Goal: Find specific page/section: Find specific page/section

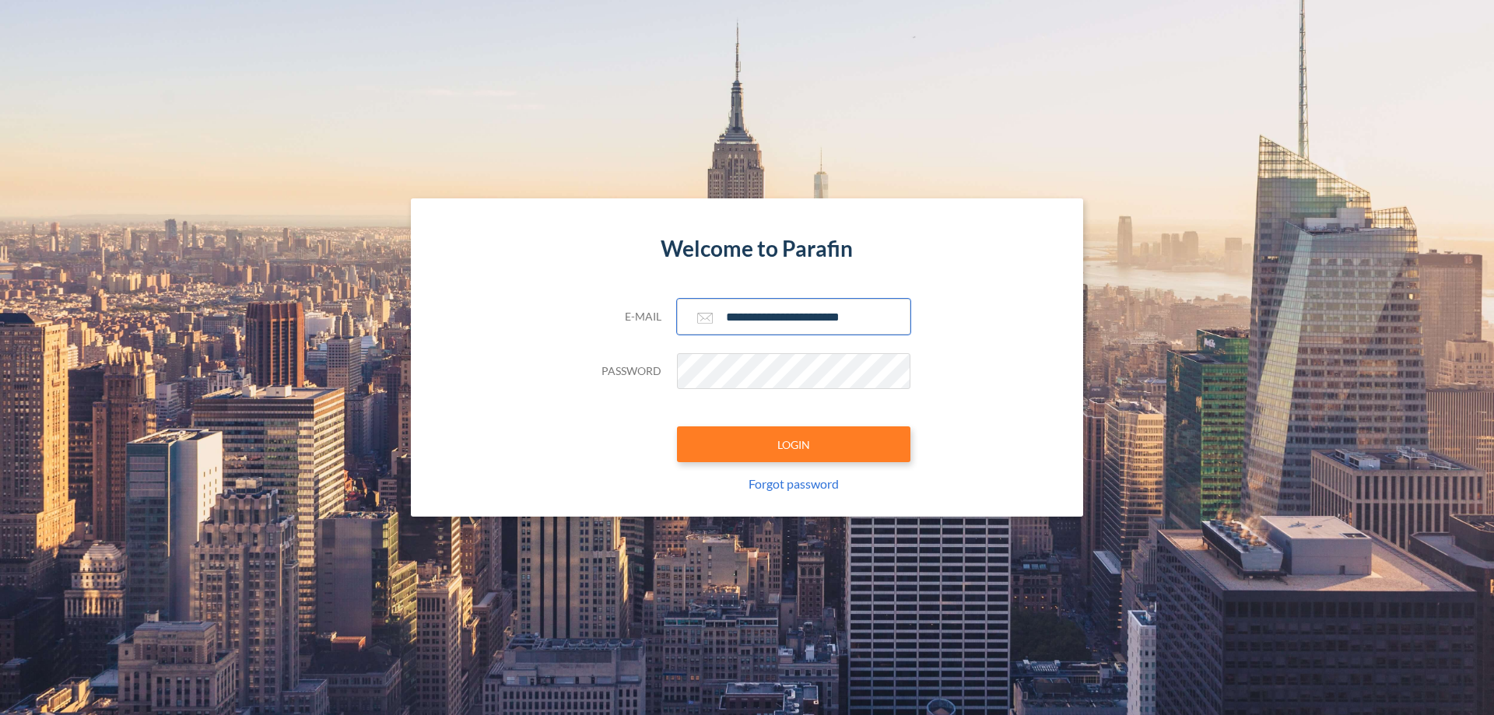
type input "**********"
click at [794, 444] on button "LOGIN" at bounding box center [793, 445] width 233 height 36
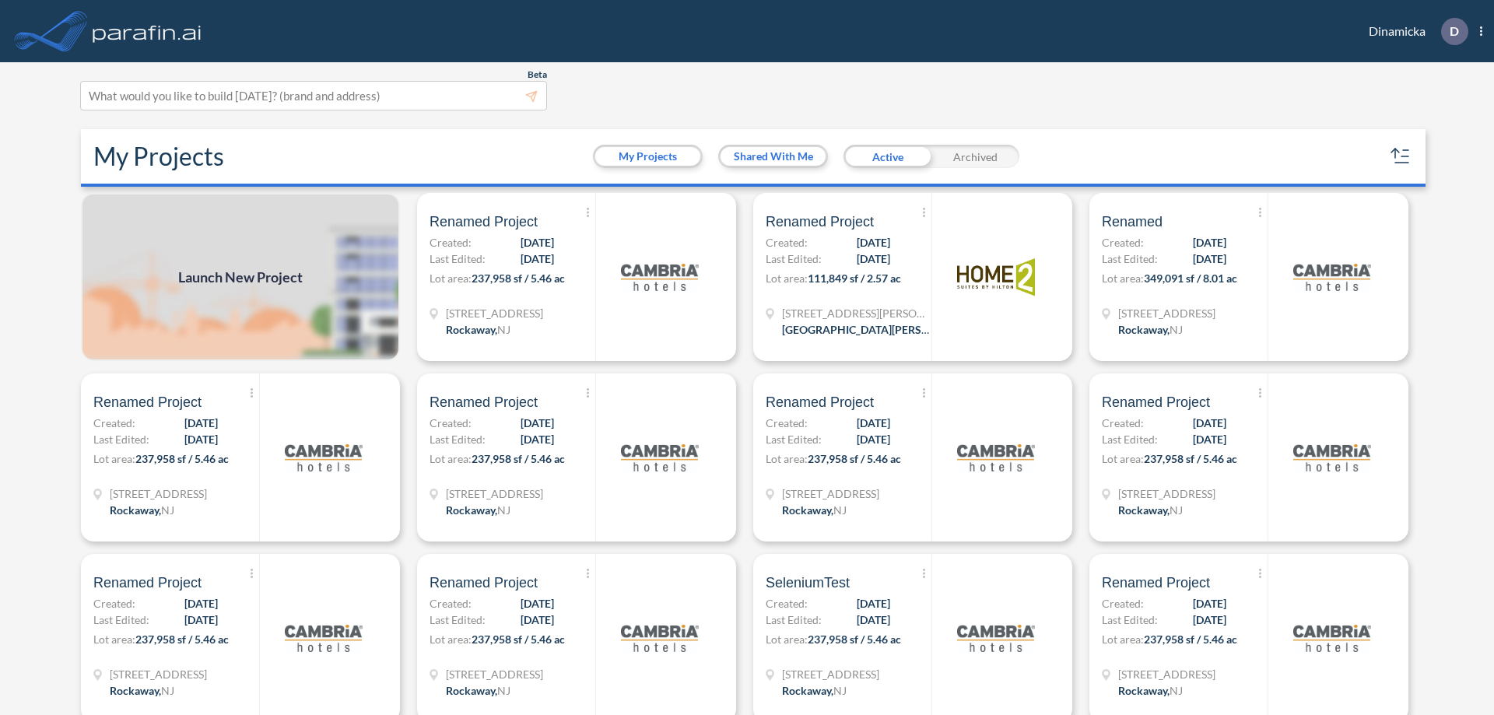
scroll to position [4, 0]
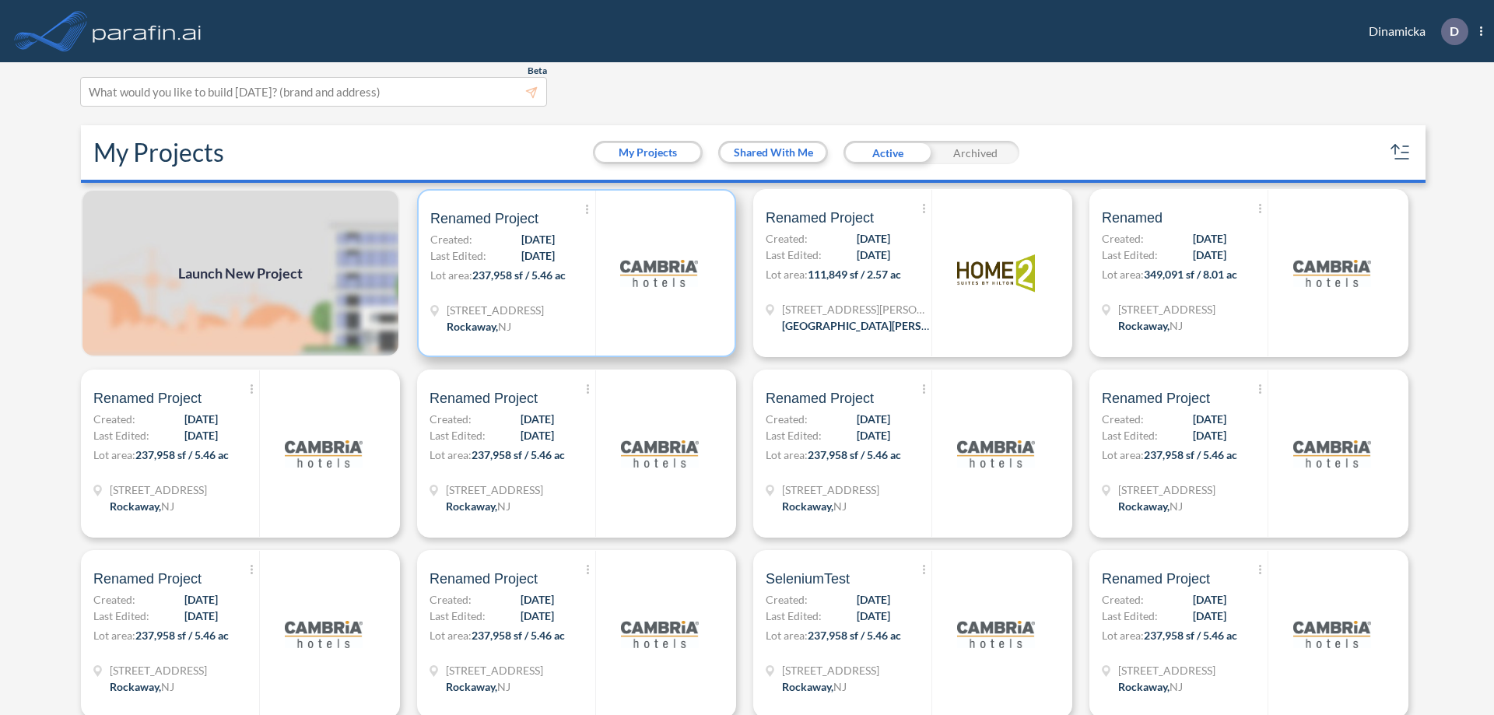
click at [574, 273] on p "Lot area: 237,958 sf / 5.46 ac" at bounding box center [512, 278] width 165 height 23
